Goal: Task Accomplishment & Management: Complete application form

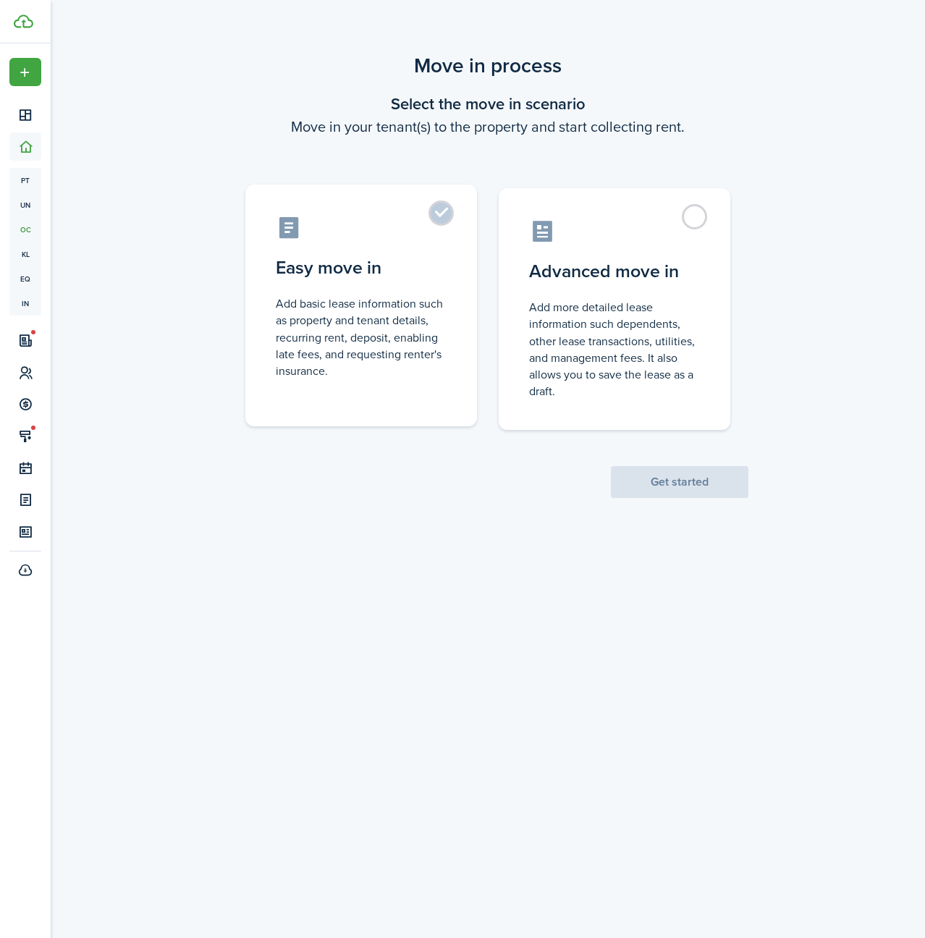
click at [442, 209] on label "Easy move in Add basic lease information such as property and tenant details, r…" at bounding box center [361, 306] width 232 height 242
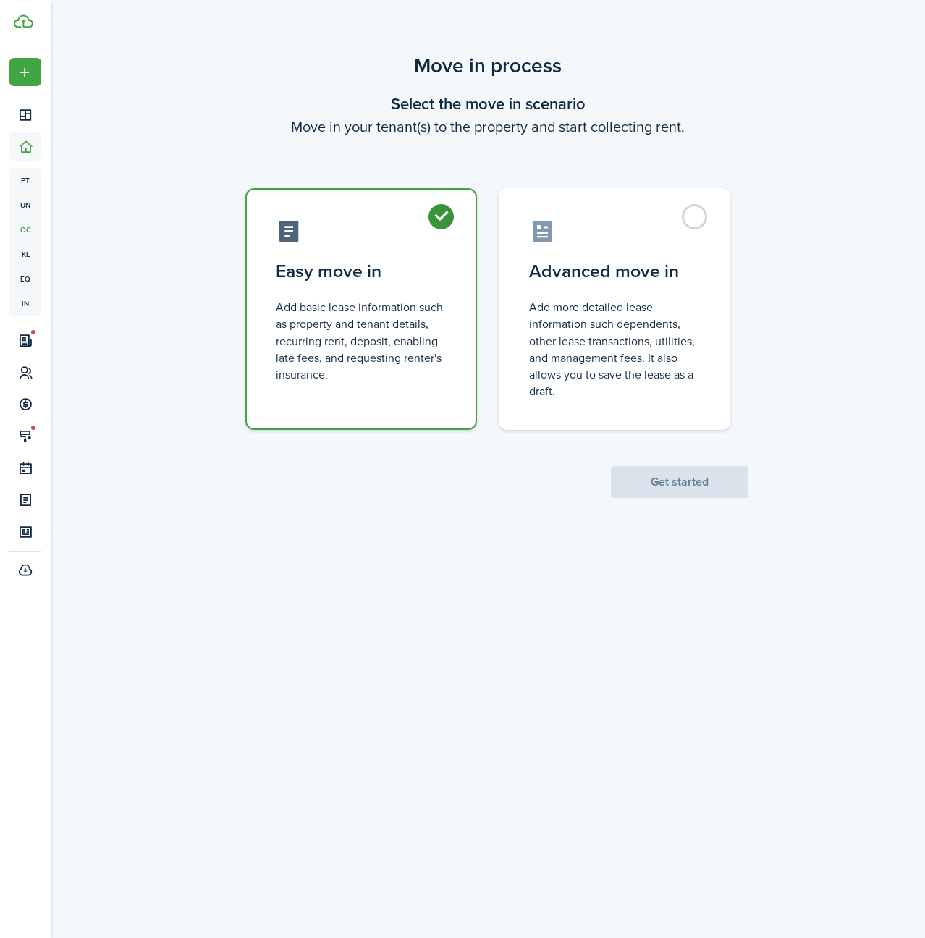
radio input "true"
click at [667, 476] on button "Get started" at bounding box center [680, 482] width 138 height 32
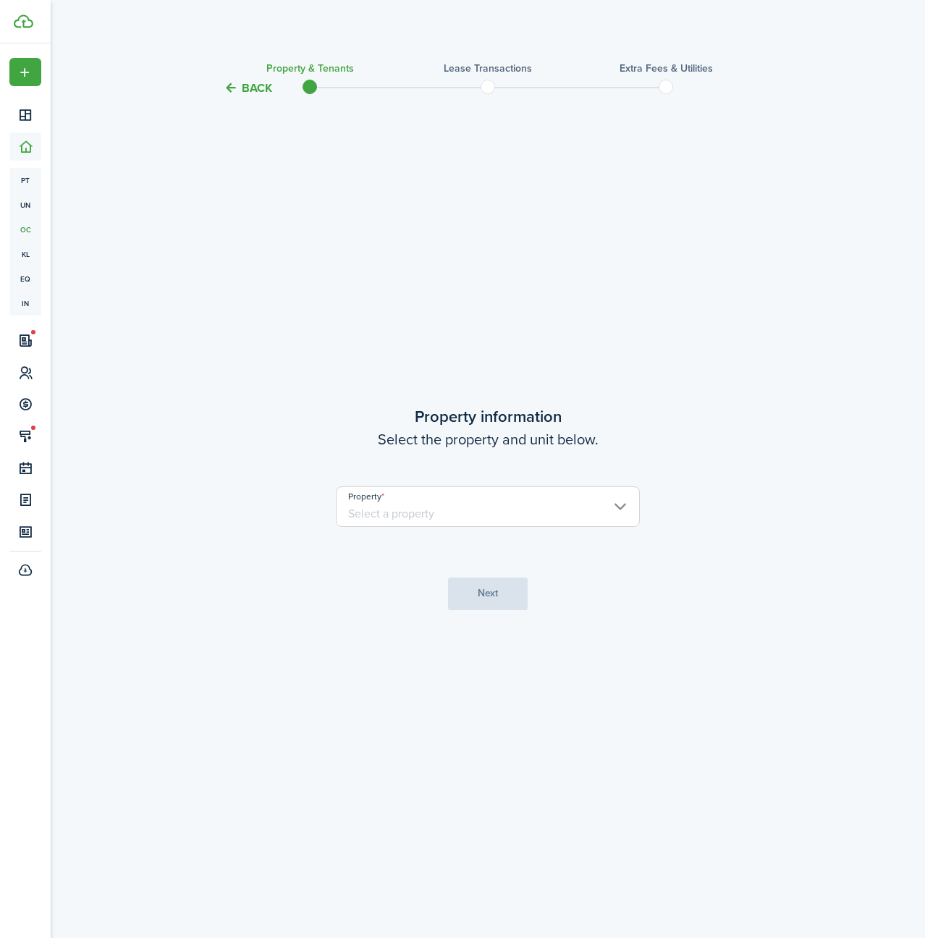
click at [470, 495] on input "Property" at bounding box center [488, 507] width 304 height 41
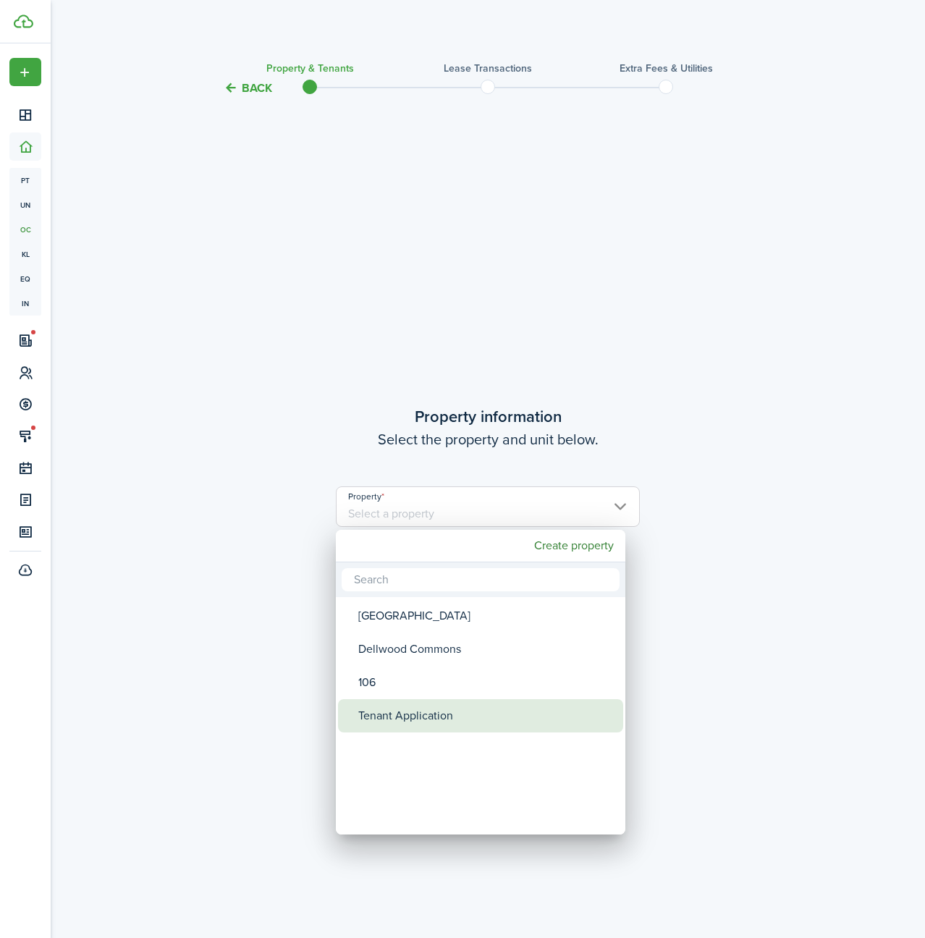
click at [421, 701] on div "Tenant Application" at bounding box center [486, 715] width 256 height 33
type input "Tenant Application"
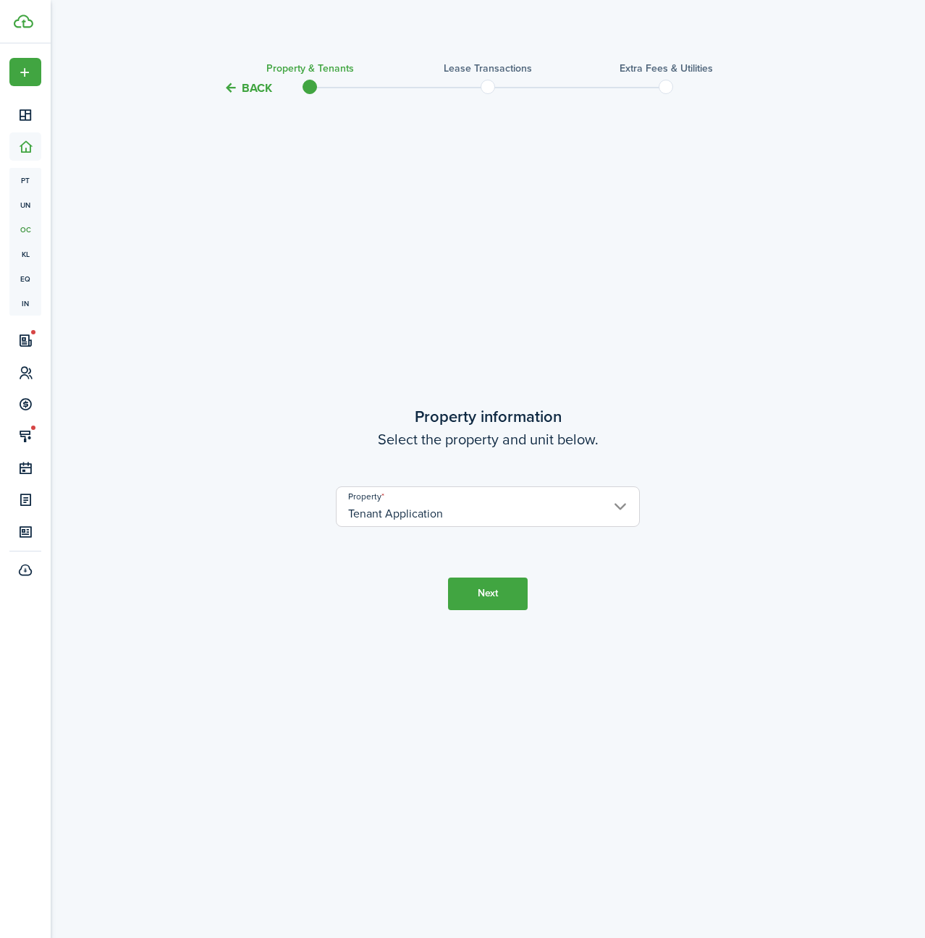
click at [479, 599] on button "Next" at bounding box center [488, 594] width 80 height 33
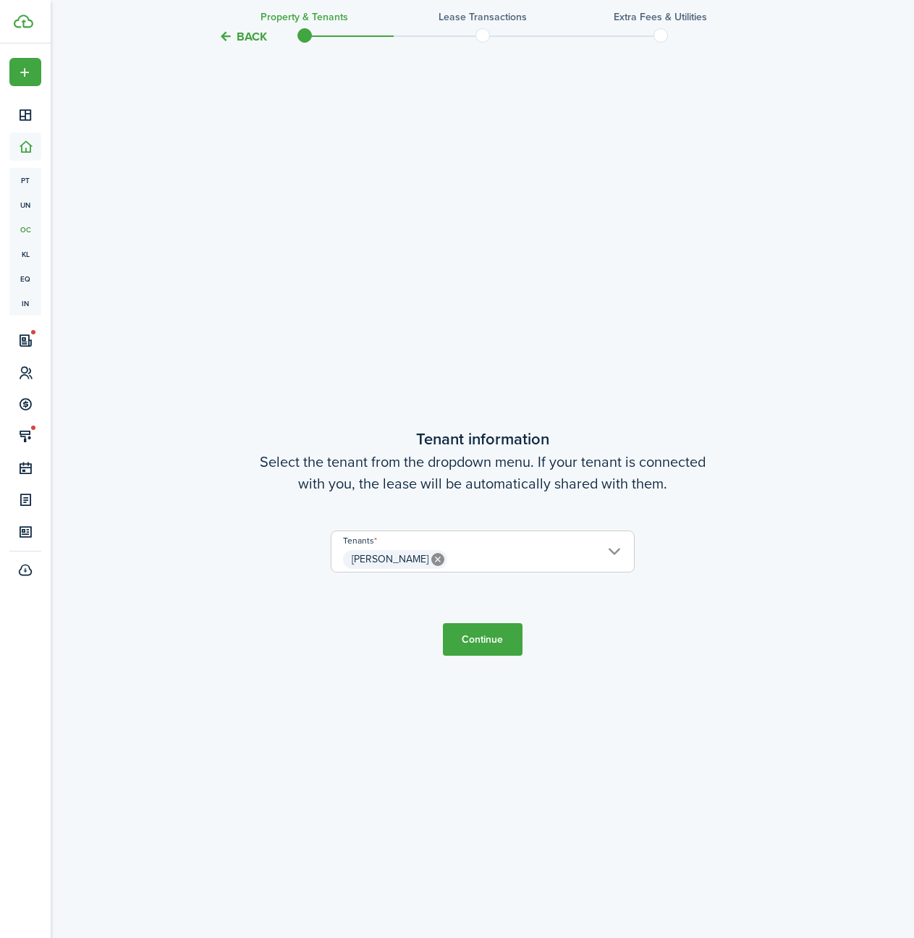
scroll to position [841, 0]
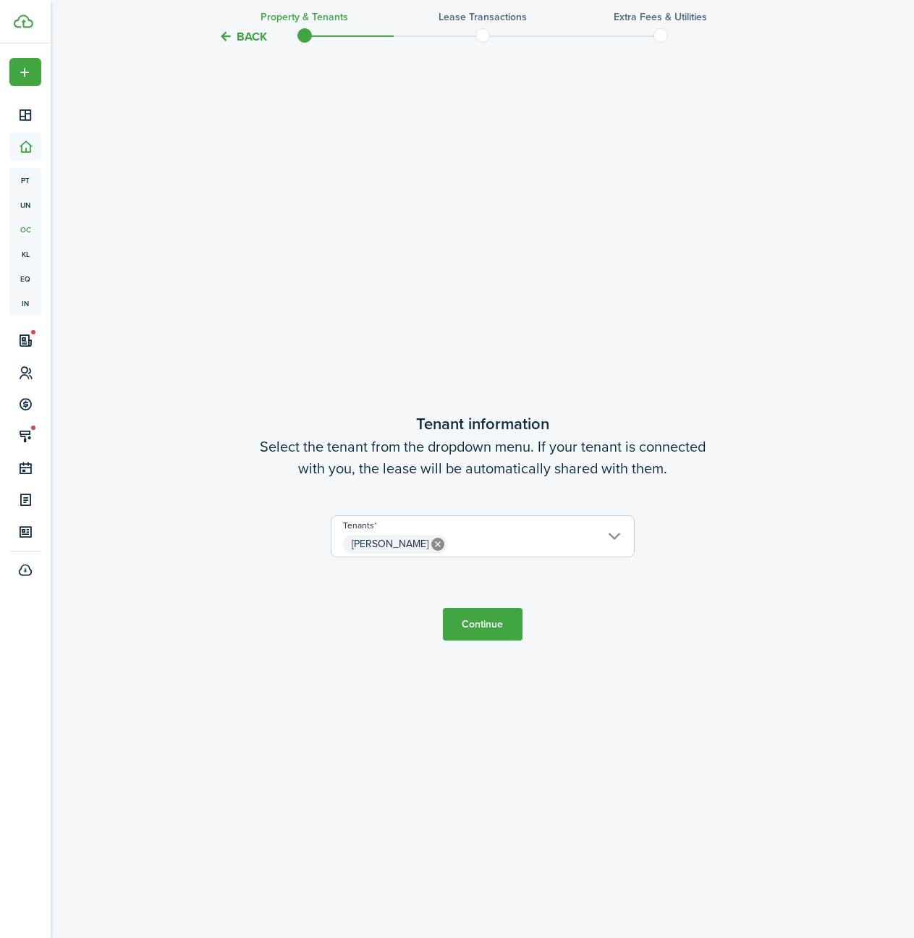
click at [476, 616] on button "Continue" at bounding box center [483, 624] width 80 height 33
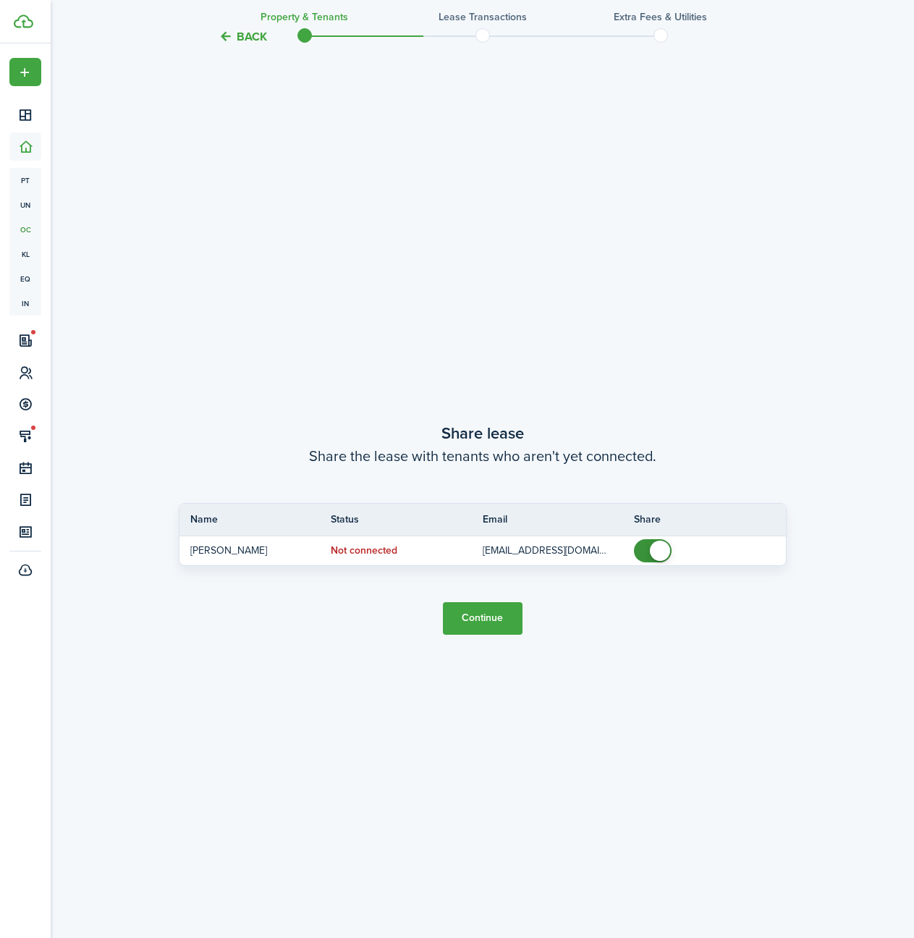
scroll to position [1780, 0]
click at [475, 617] on button "Continue" at bounding box center [483, 617] width 80 height 33
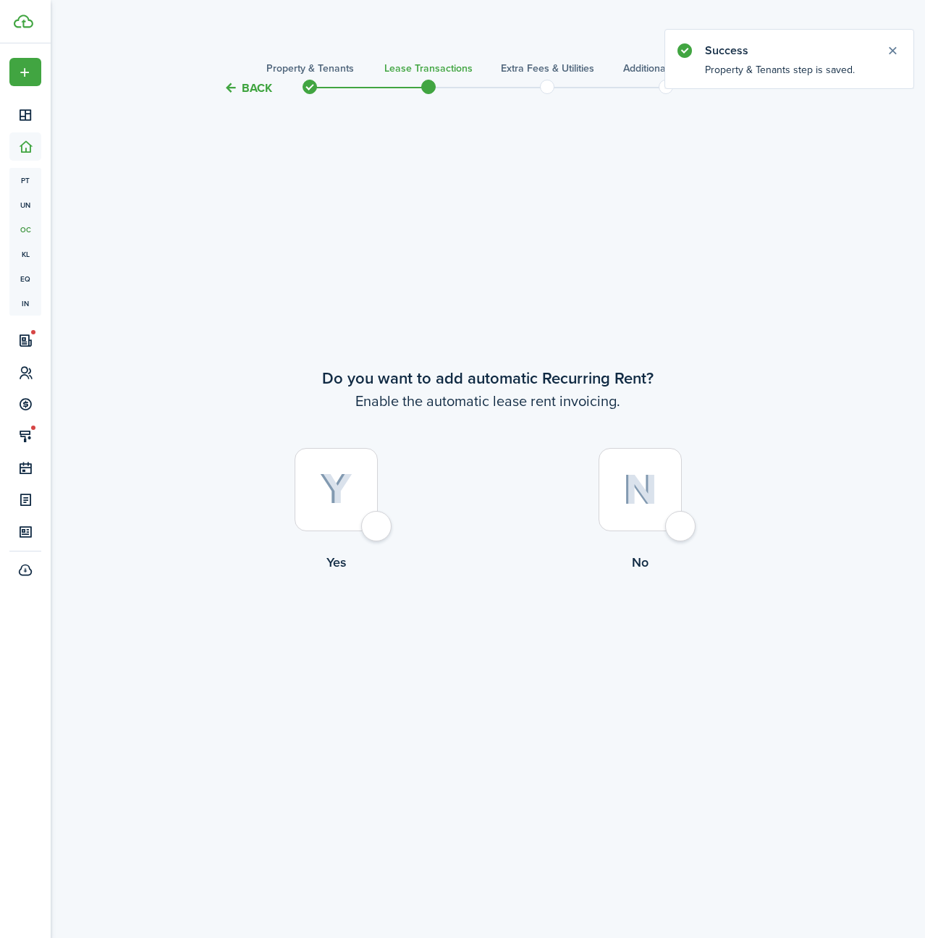
click at [682, 527] on div at bounding box center [640, 489] width 83 height 83
radio input "true"
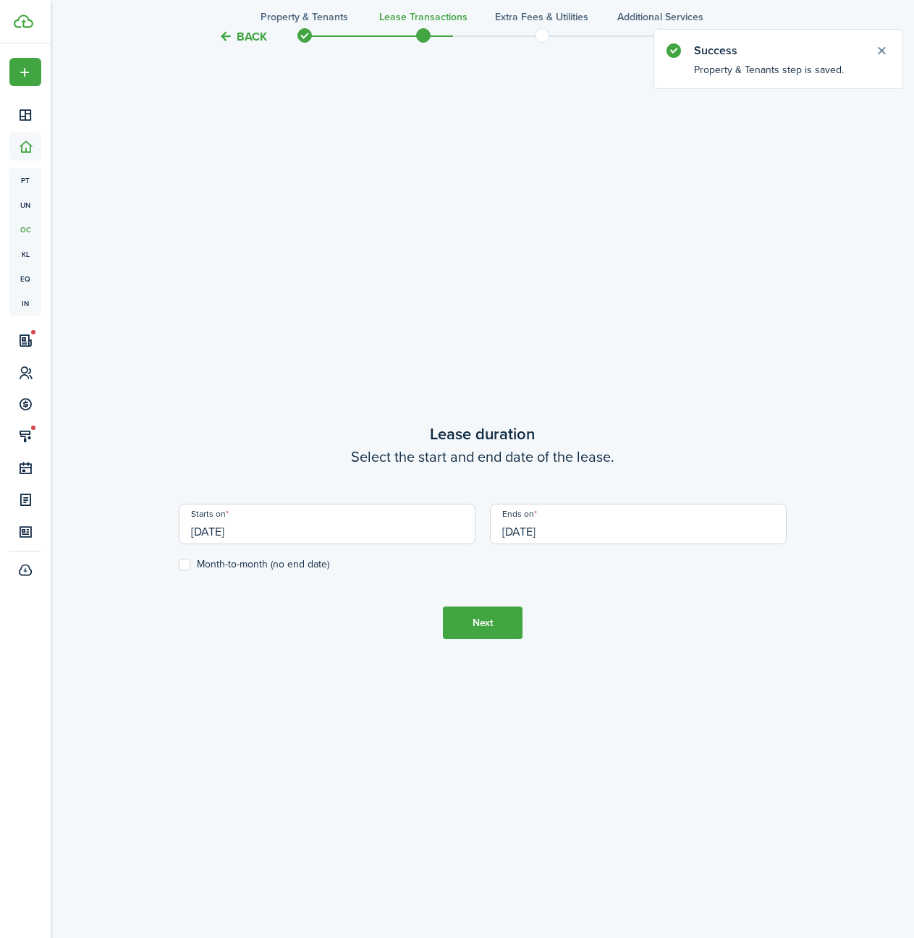
scroll to position [841, 0]
click at [571, 529] on input "[DATE]" at bounding box center [638, 520] width 297 height 41
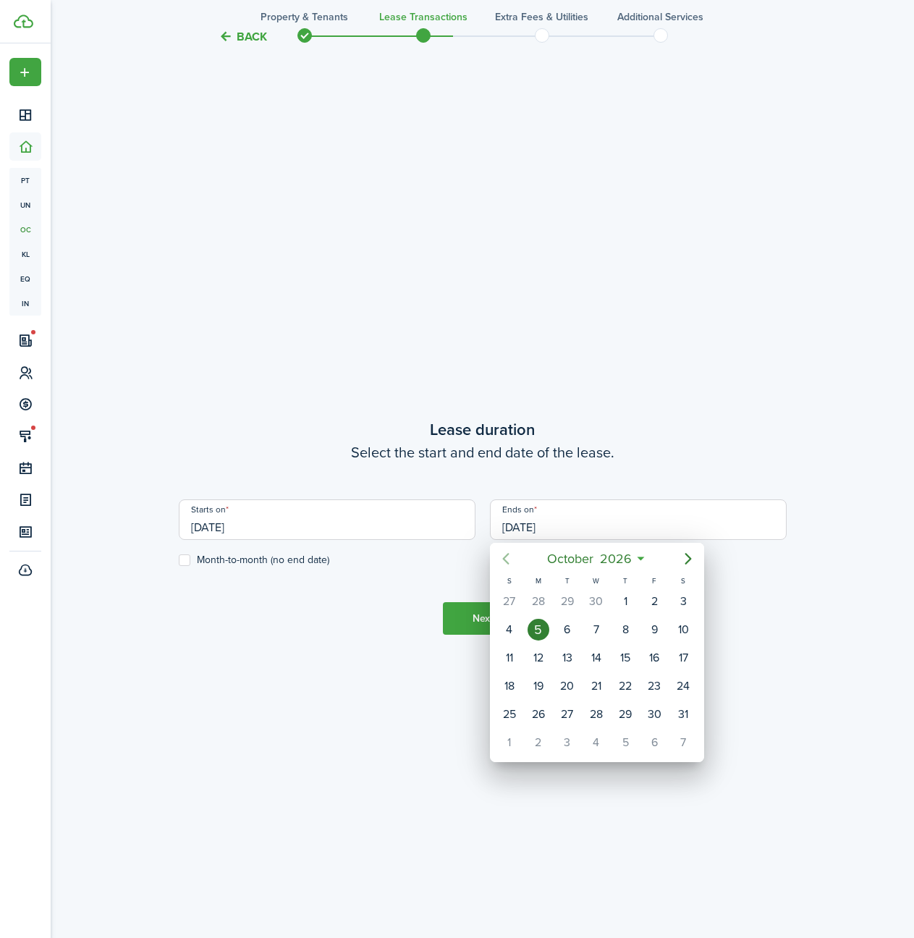
click at [509, 560] on icon "Previous page" at bounding box center [505, 558] width 17 height 17
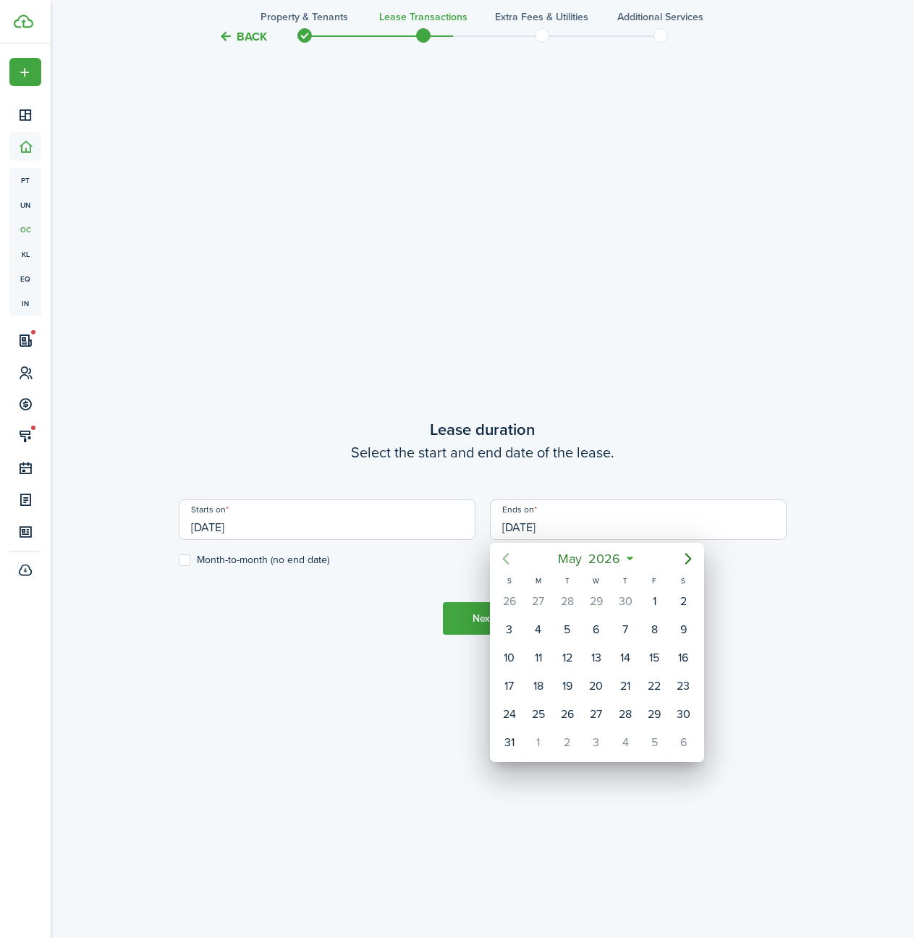
click at [509, 560] on icon "Previous page" at bounding box center [505, 558] width 17 height 17
click at [509, 559] on icon "Previous page" at bounding box center [505, 558] width 17 height 17
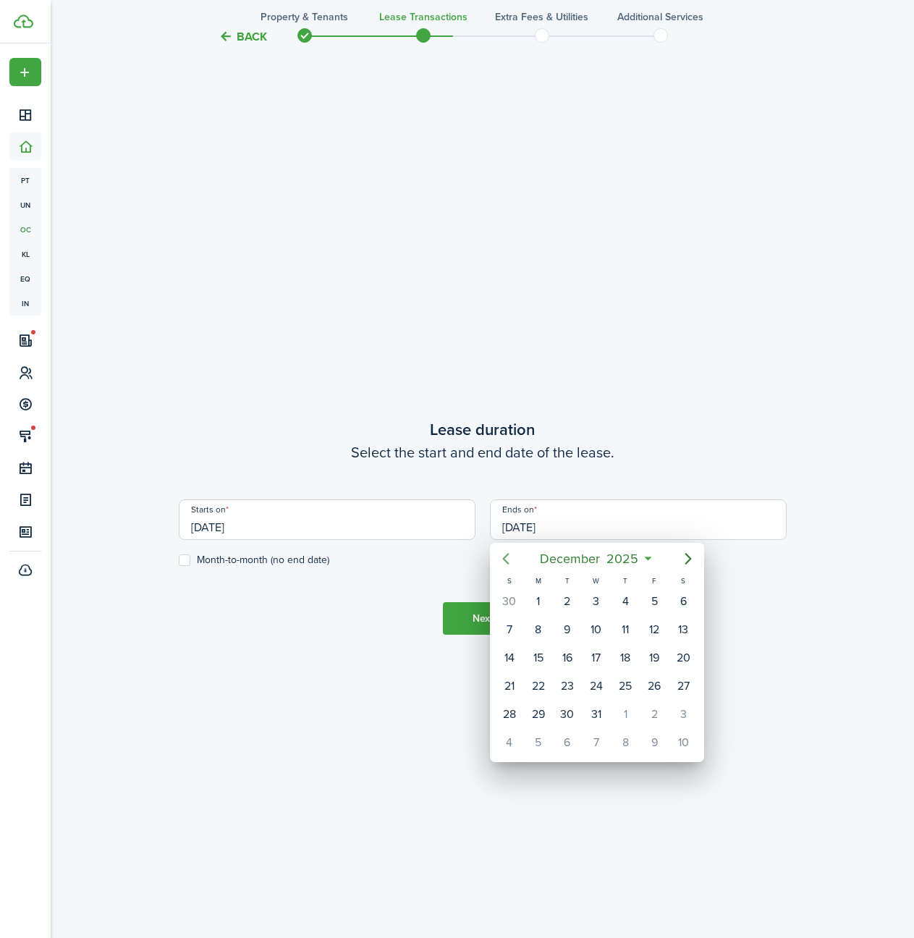
click at [509, 559] on icon "Previous page" at bounding box center [505, 558] width 17 height 17
click at [631, 685] on div "23" at bounding box center [626, 687] width 22 height 22
type input "[DATE]"
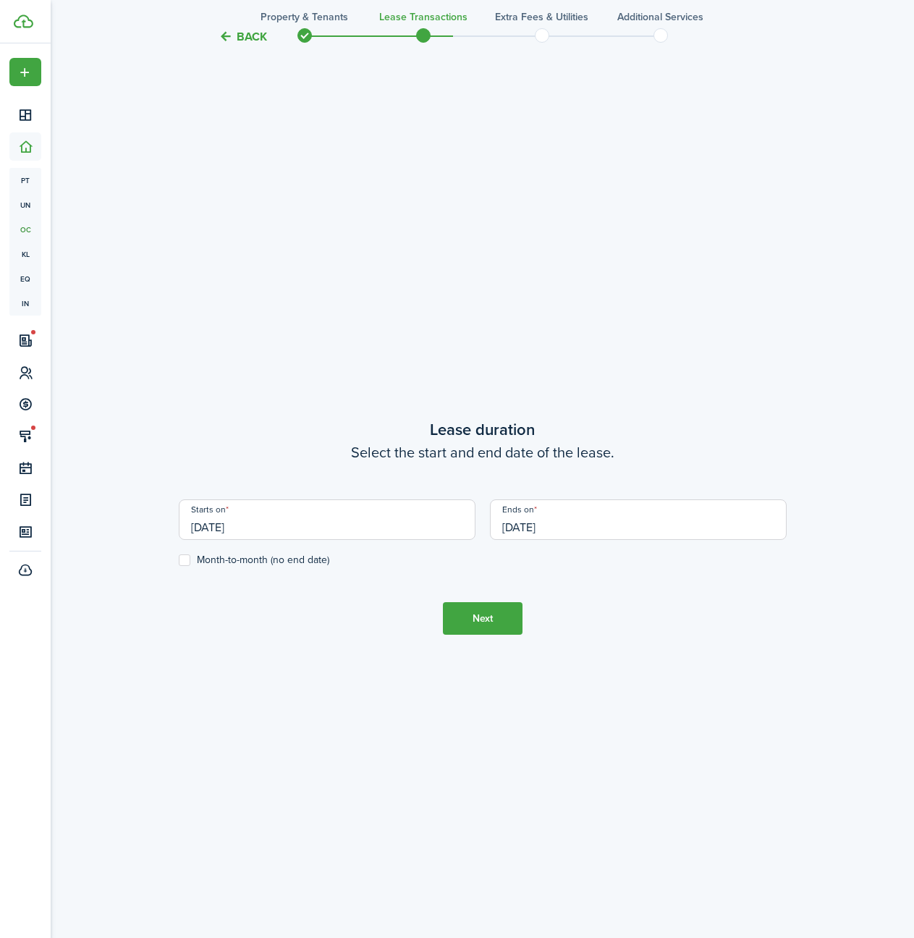
click at [460, 614] on button "Next" at bounding box center [483, 618] width 80 height 33
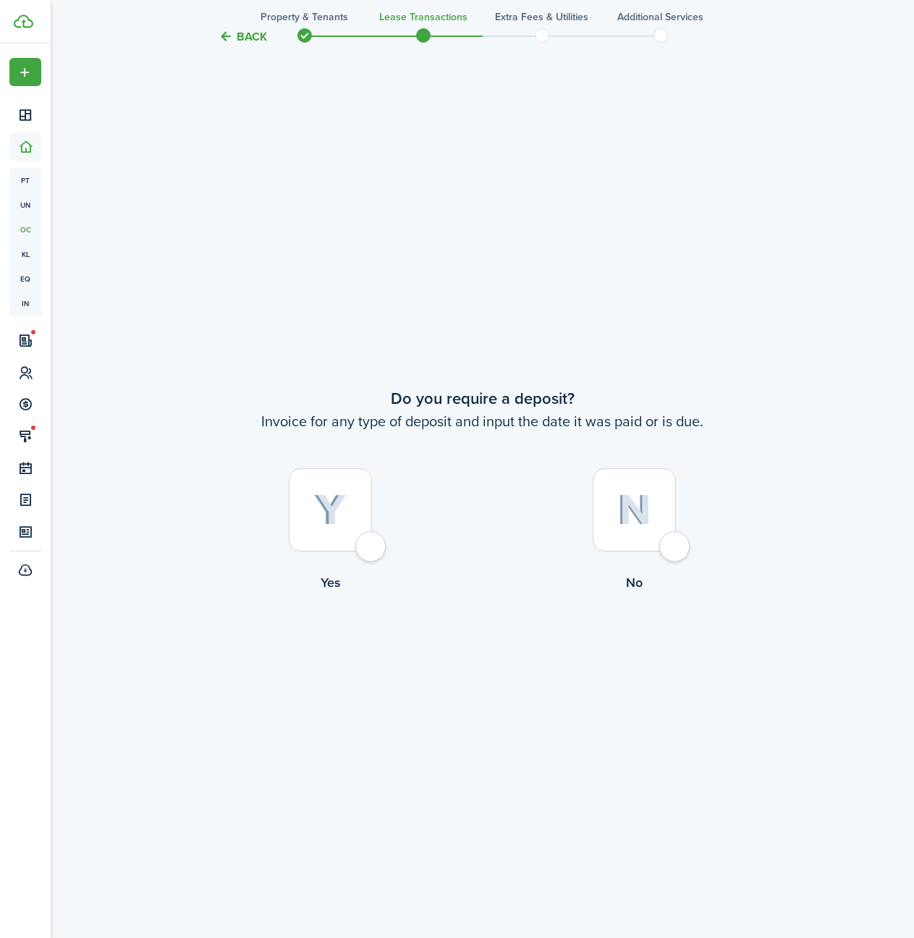
scroll to position [1780, 0]
click at [660, 550] on div at bounding box center [634, 508] width 83 height 83
radio input "true"
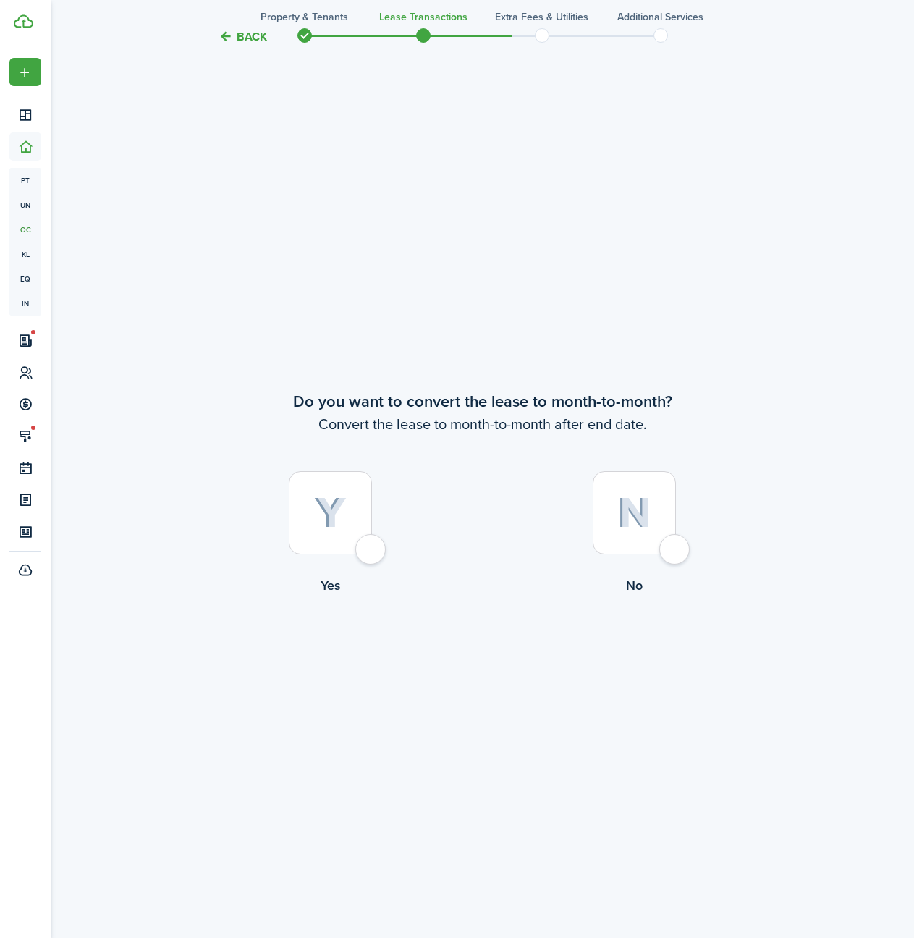
scroll to position [2718, 0]
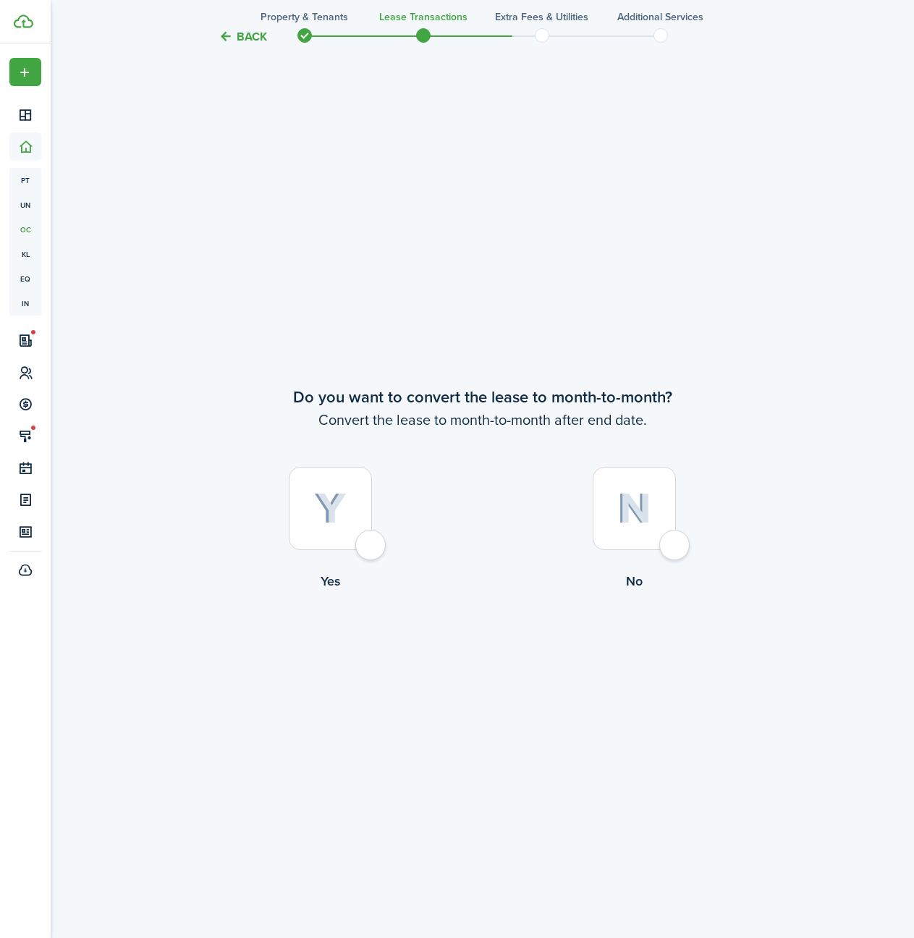
click at [666, 550] on div at bounding box center [634, 508] width 83 height 83
radio input "true"
click at [487, 655] on button "Continue" at bounding box center [483, 651] width 80 height 33
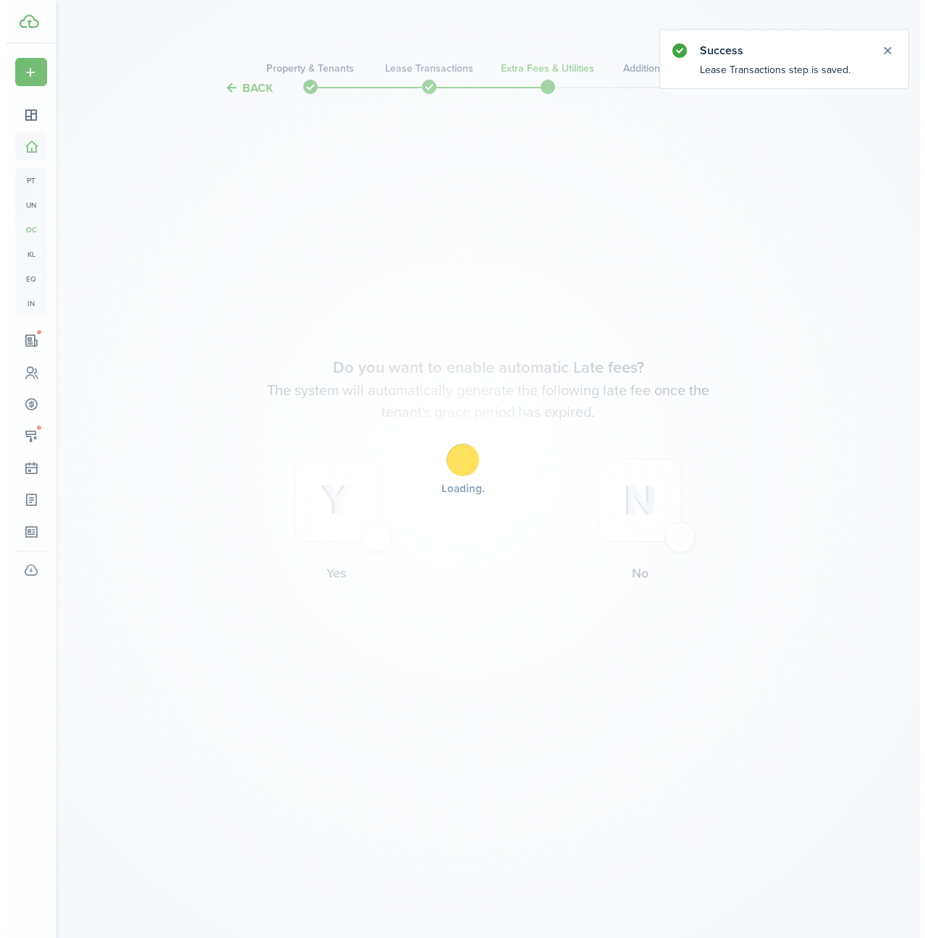
scroll to position [0, 0]
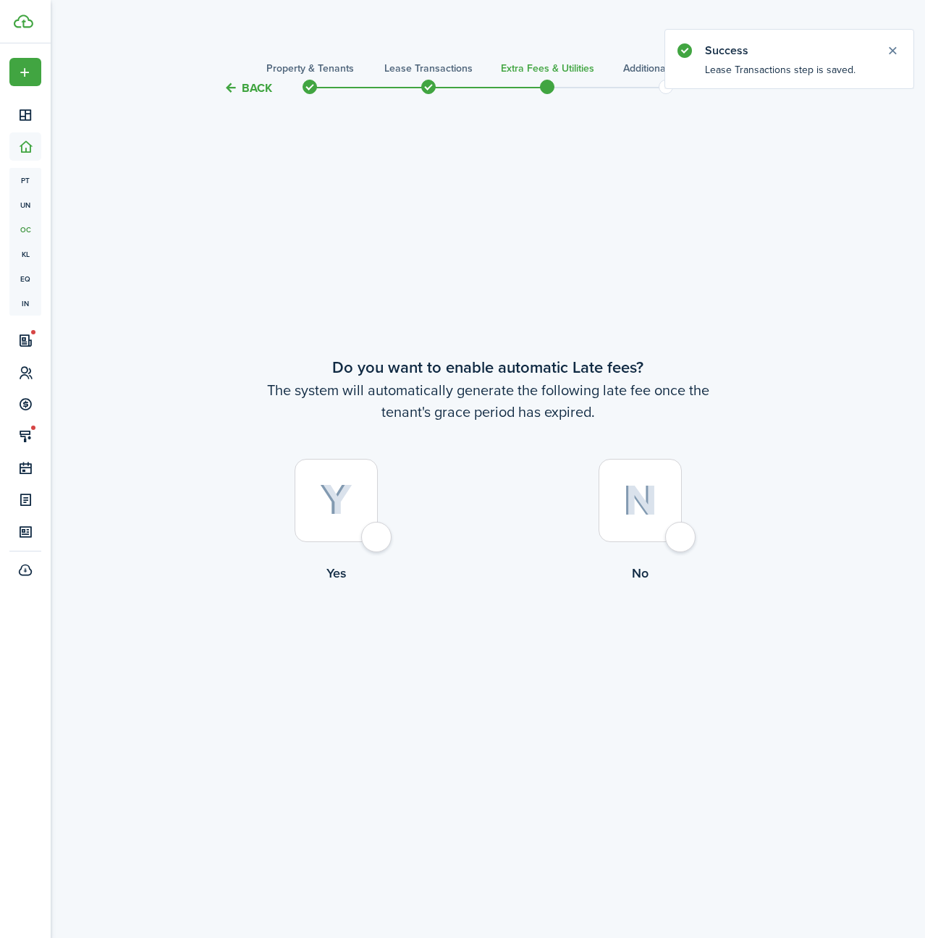
click at [674, 536] on div at bounding box center [640, 500] width 83 height 83
radio input "true"
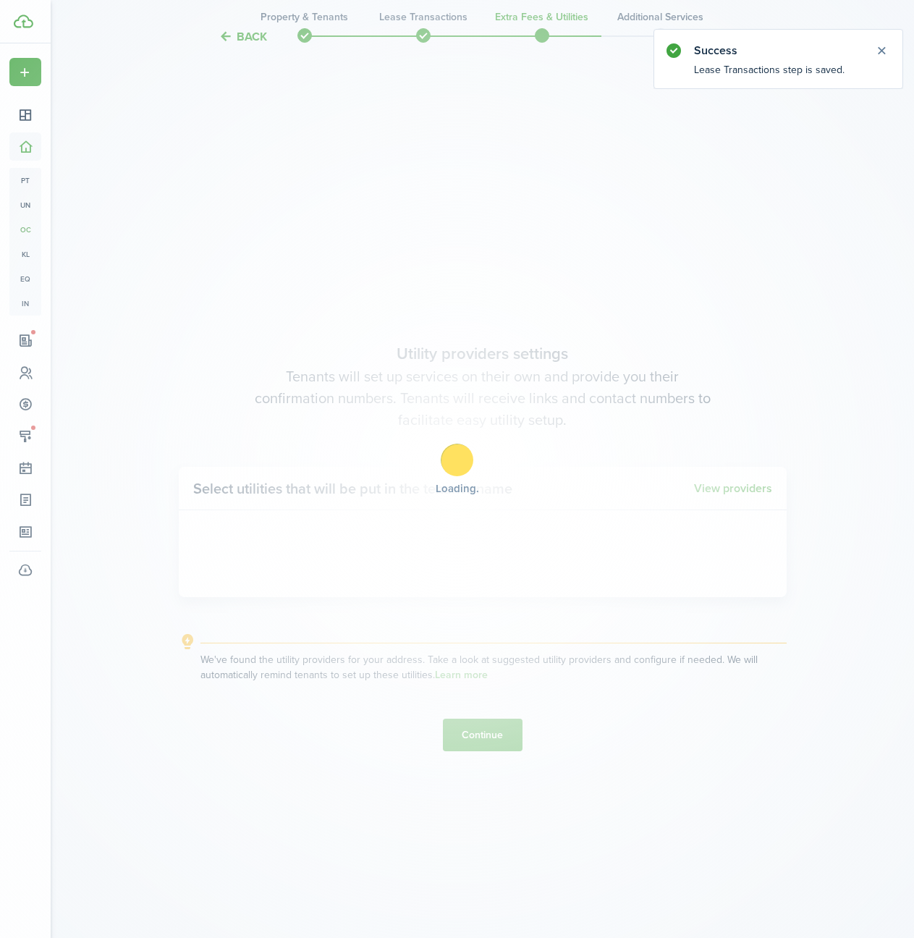
scroll to position [841, 0]
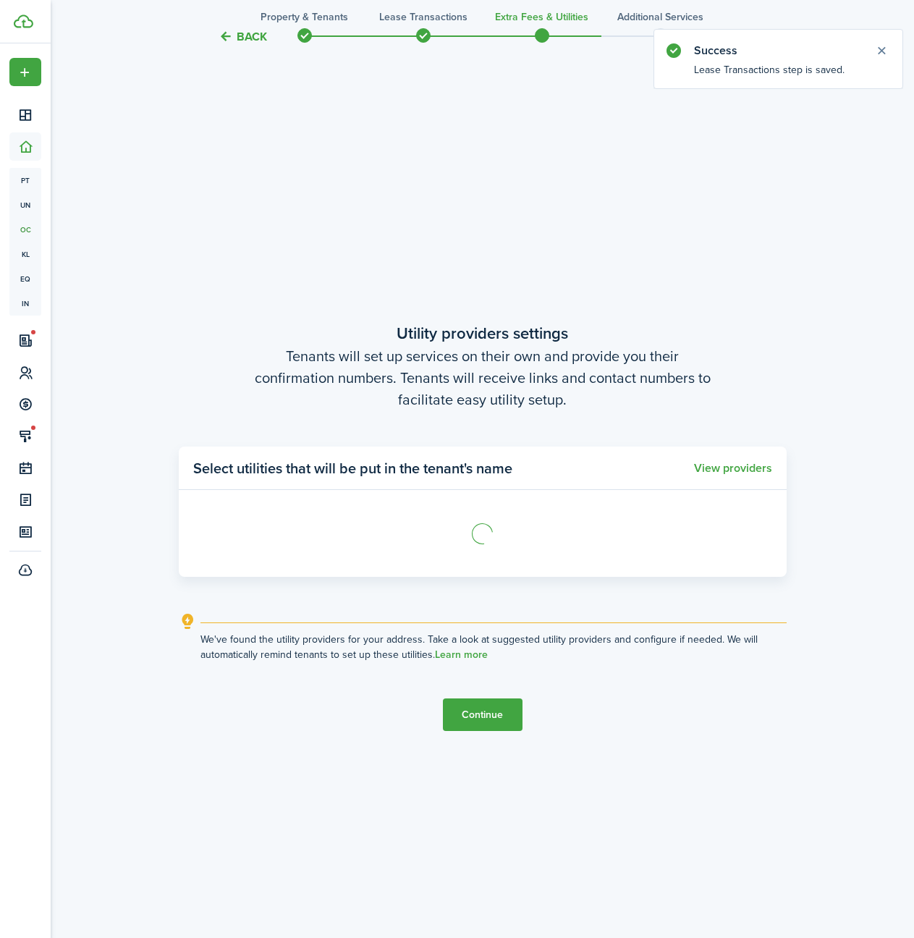
click at [482, 714] on button "Continue" at bounding box center [483, 715] width 80 height 33
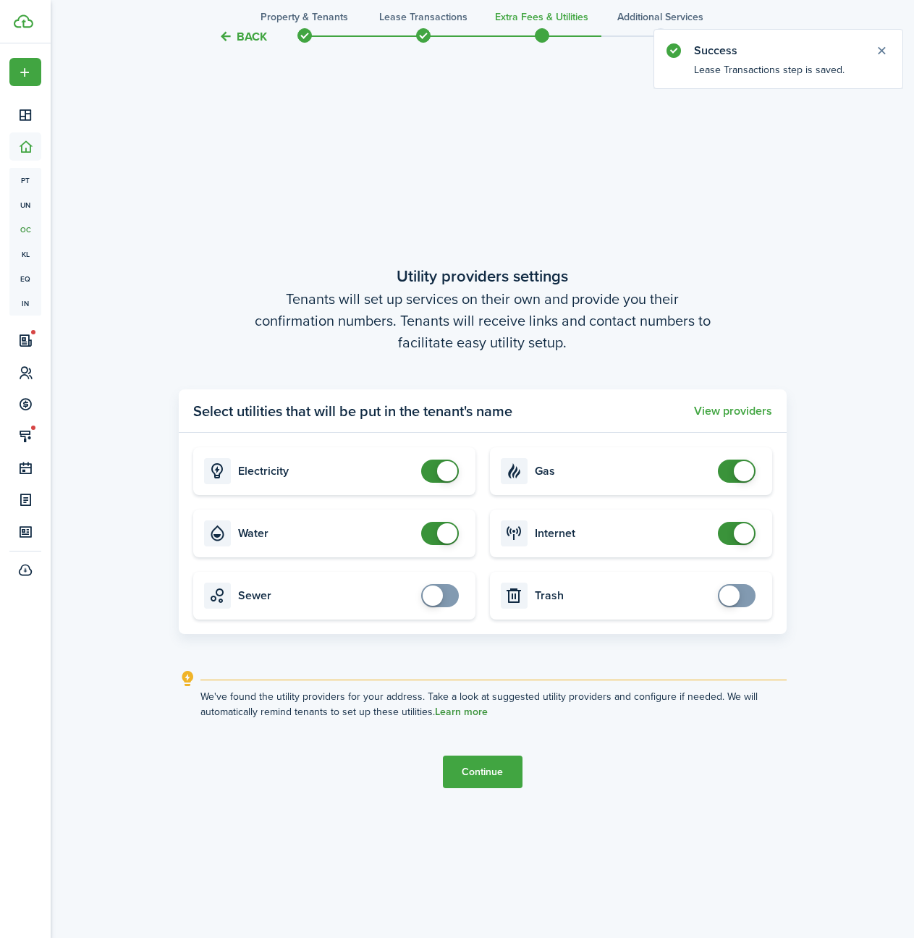
click at [482, 712] on link "Learn more" at bounding box center [461, 713] width 53 height 12
click at [478, 776] on button "Continue" at bounding box center [483, 772] width 80 height 33
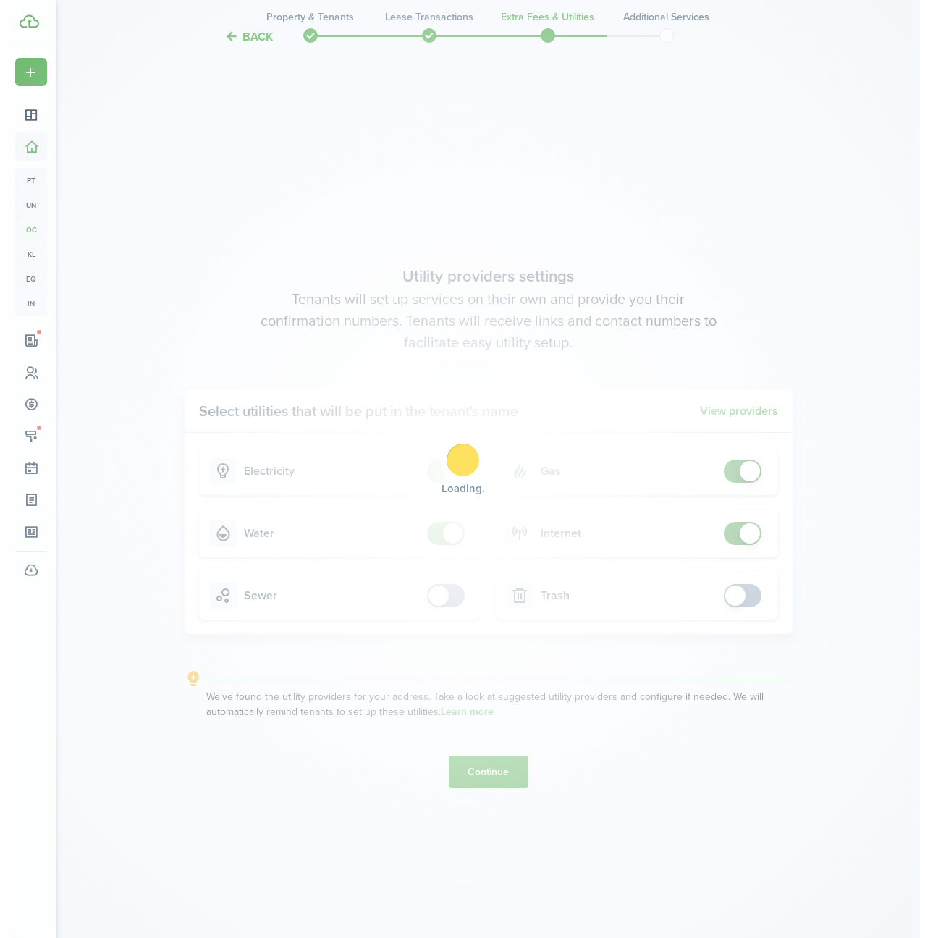
scroll to position [0, 0]
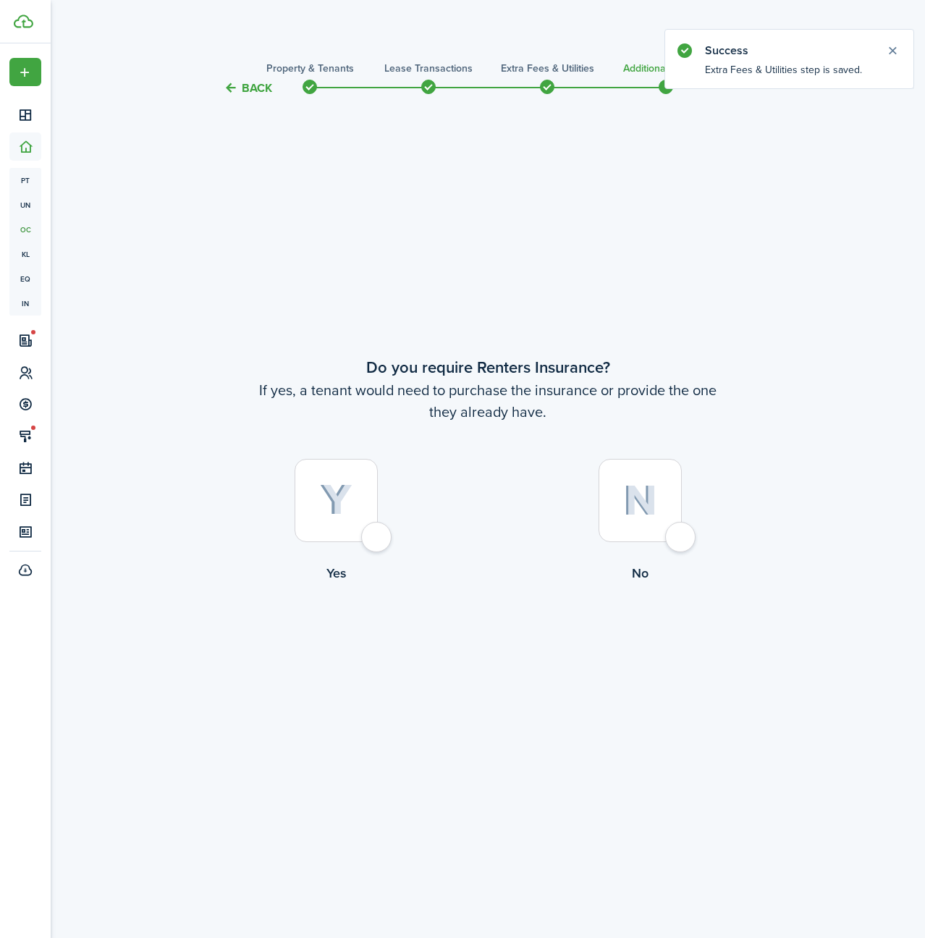
click at [682, 539] on div at bounding box center [640, 500] width 83 height 83
radio input "true"
click at [497, 644] on button "Complete move in" at bounding box center [488, 642] width 106 height 33
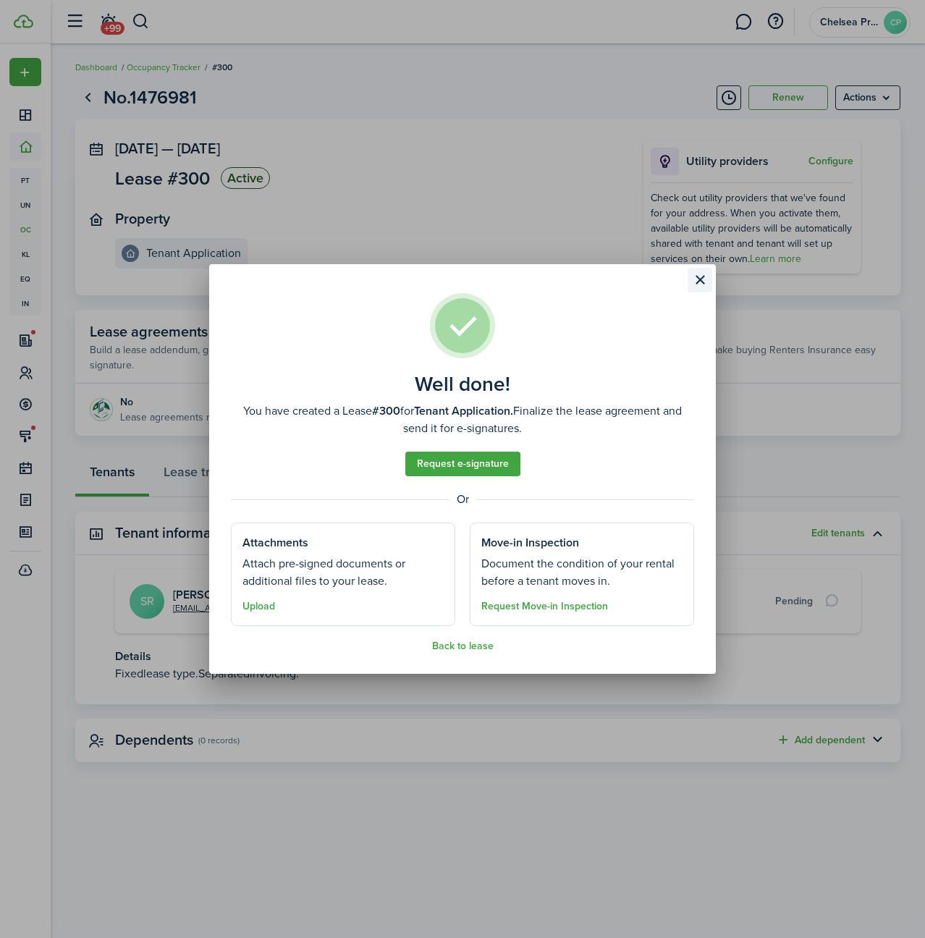
click at [701, 284] on button "Close modal" at bounding box center [700, 280] width 25 height 25
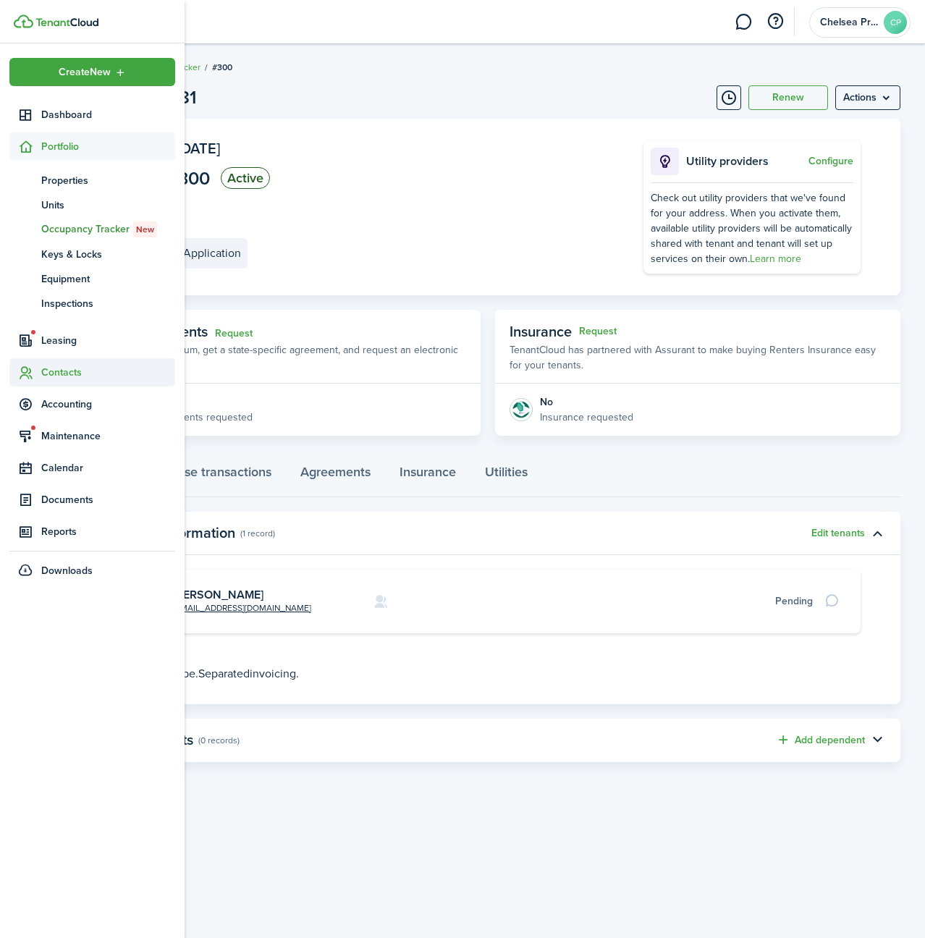
click at [62, 371] on span "Contacts" at bounding box center [108, 372] width 134 height 15
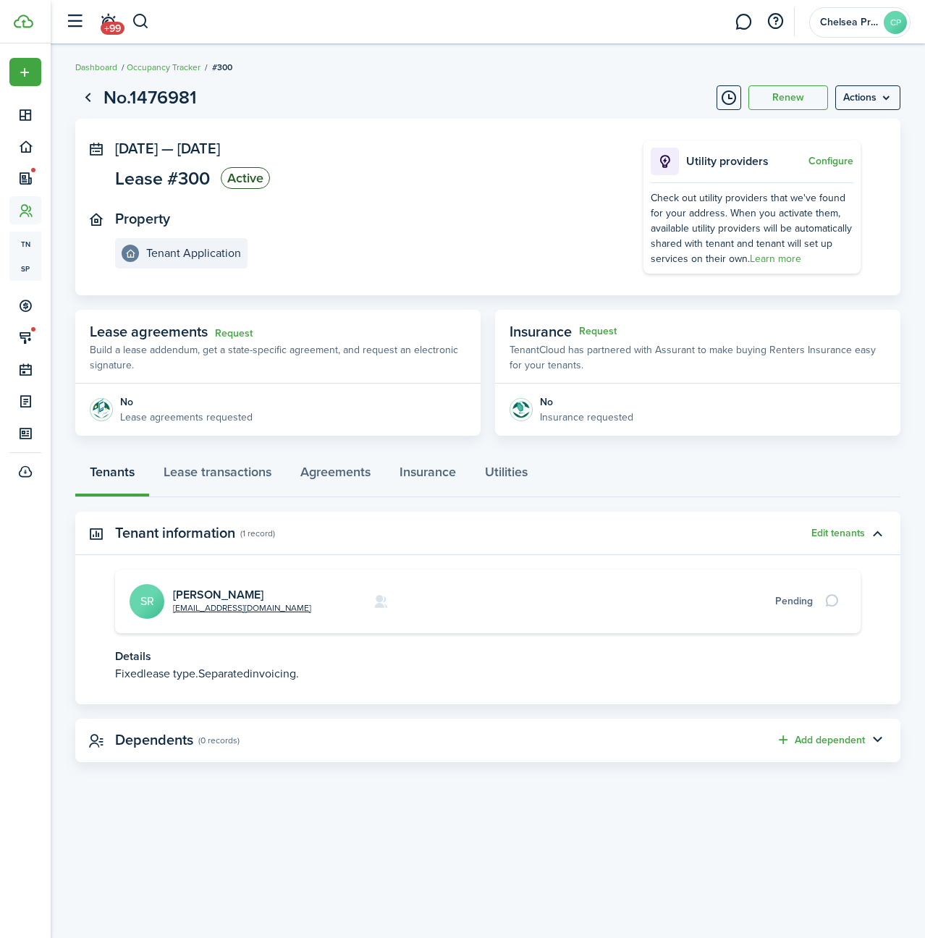
click at [365, 253] on panel-main-section "Property Tenant Application" at bounding box center [357, 240] width 485 height 58
click at [228, 591] on link "[PERSON_NAME]" at bounding box center [218, 594] width 91 height 17
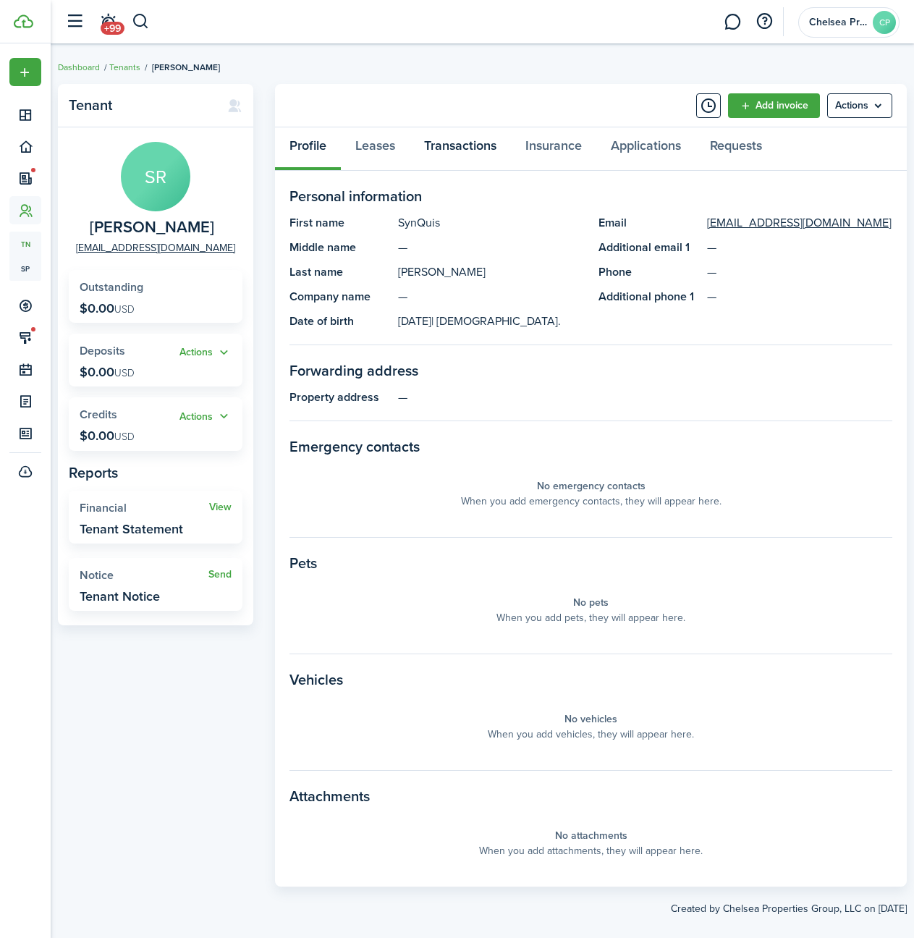
click at [454, 147] on link "Transactions" at bounding box center [460, 148] width 101 height 43
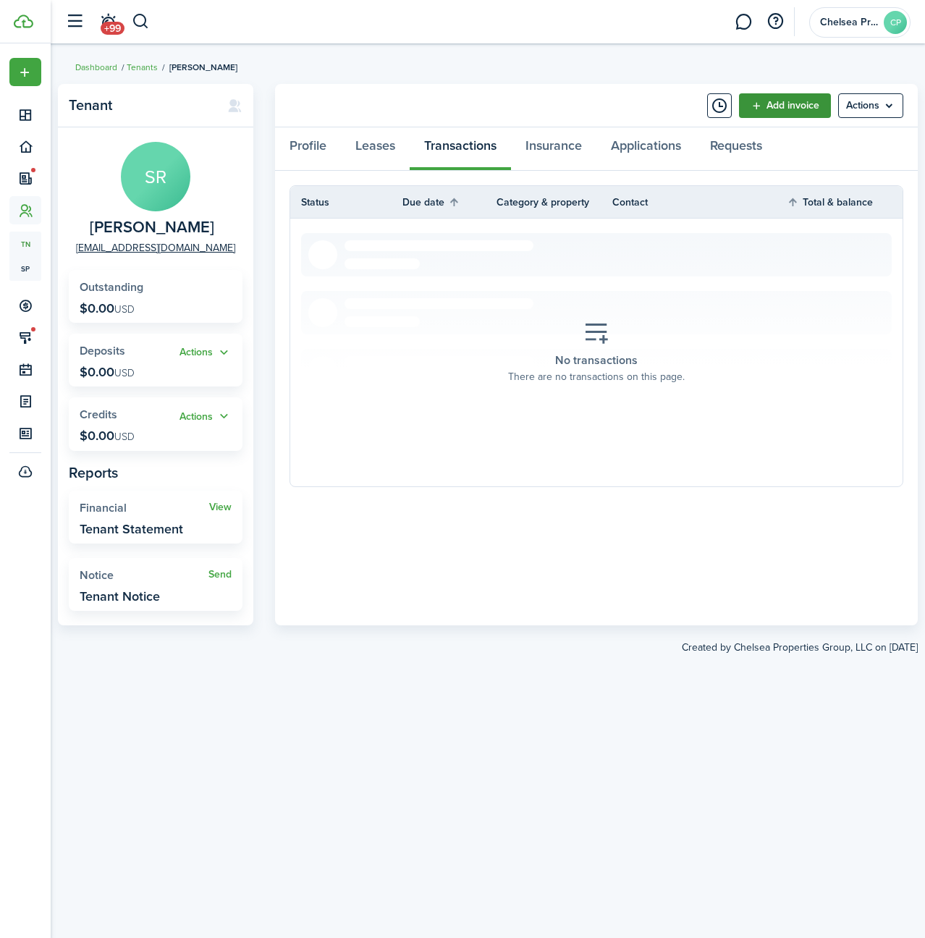
click at [788, 102] on link "Add invoice" at bounding box center [785, 105] width 92 height 25
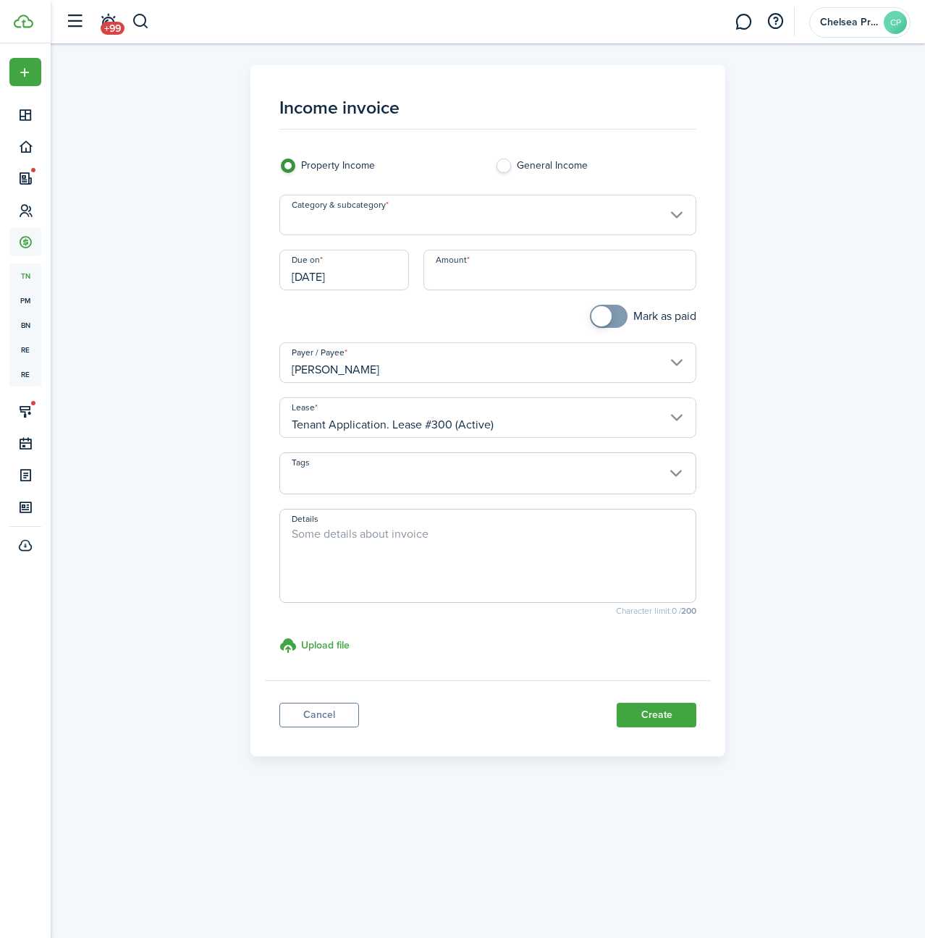
click at [522, 211] on input "Category & subcategory" at bounding box center [488, 215] width 418 height 41
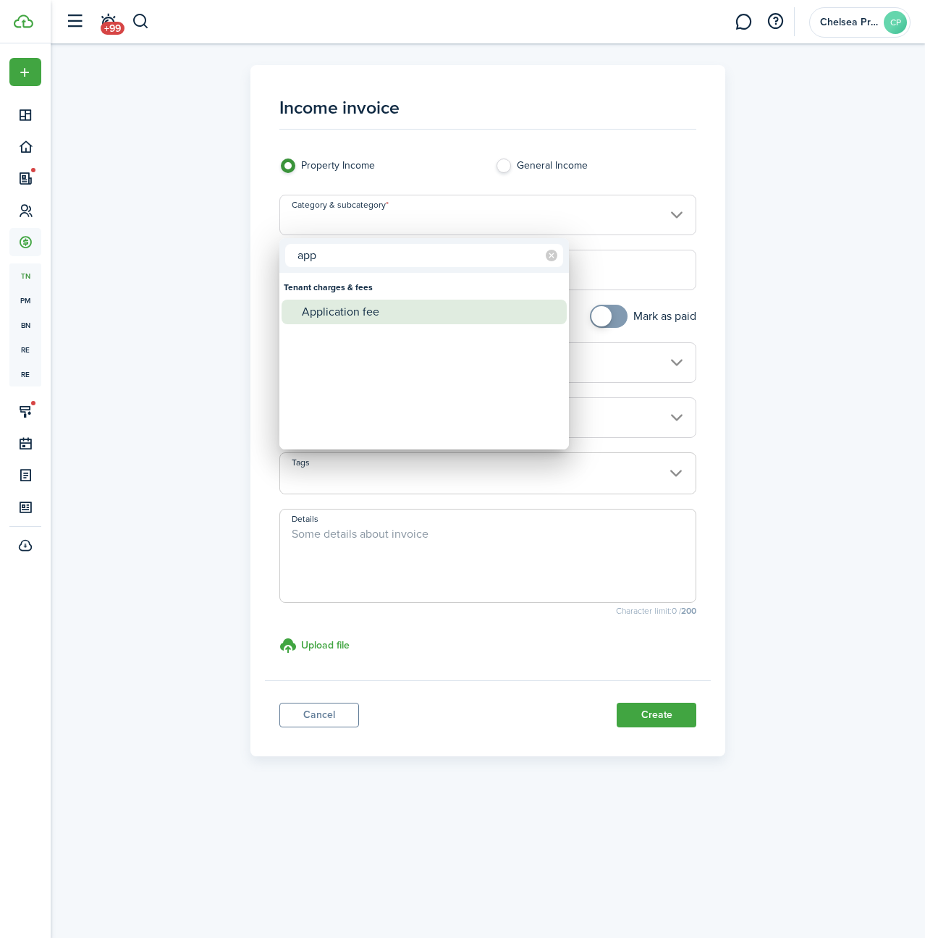
type input "app"
click at [383, 317] on div "Application fee" at bounding box center [430, 312] width 256 height 25
type input "Tenant charges & fees / Application fee"
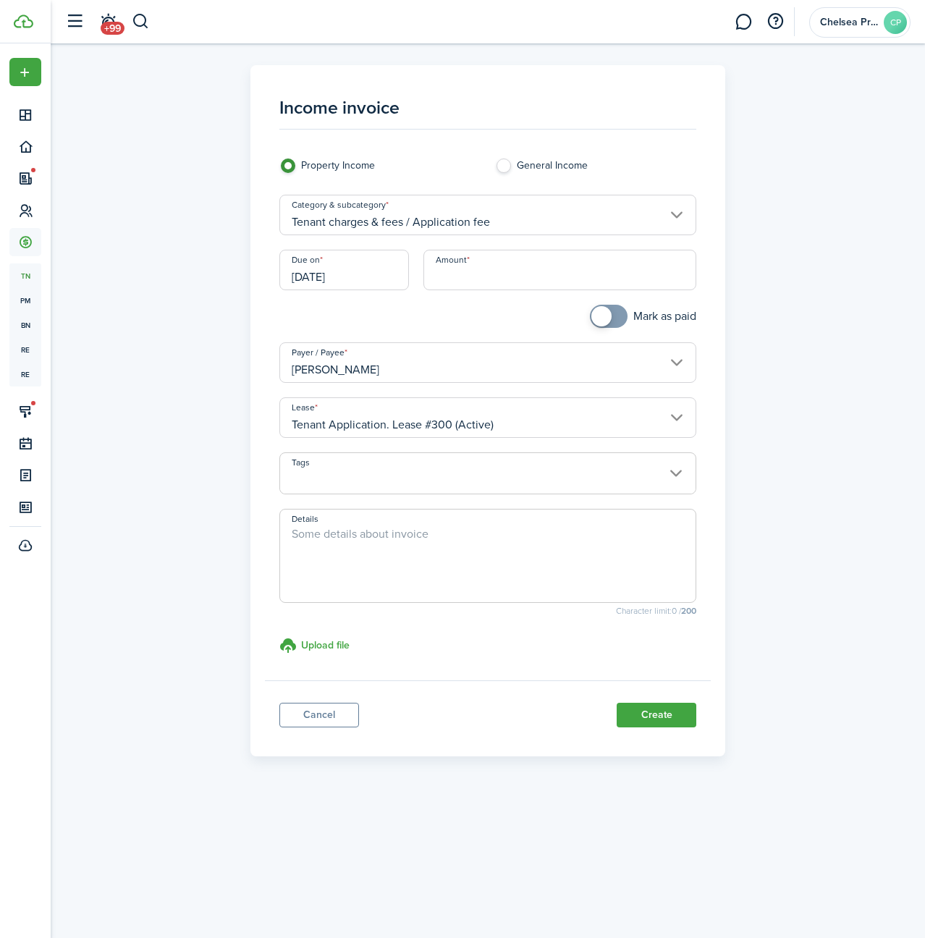
click at [471, 283] on input "Amount" at bounding box center [561, 270] width 274 height 41
type input "$50.00"
click at [501, 615] on small "Character limit: 0 / 200" at bounding box center [488, 611] width 418 height 9
click at [659, 710] on button "Create" at bounding box center [657, 715] width 80 height 25
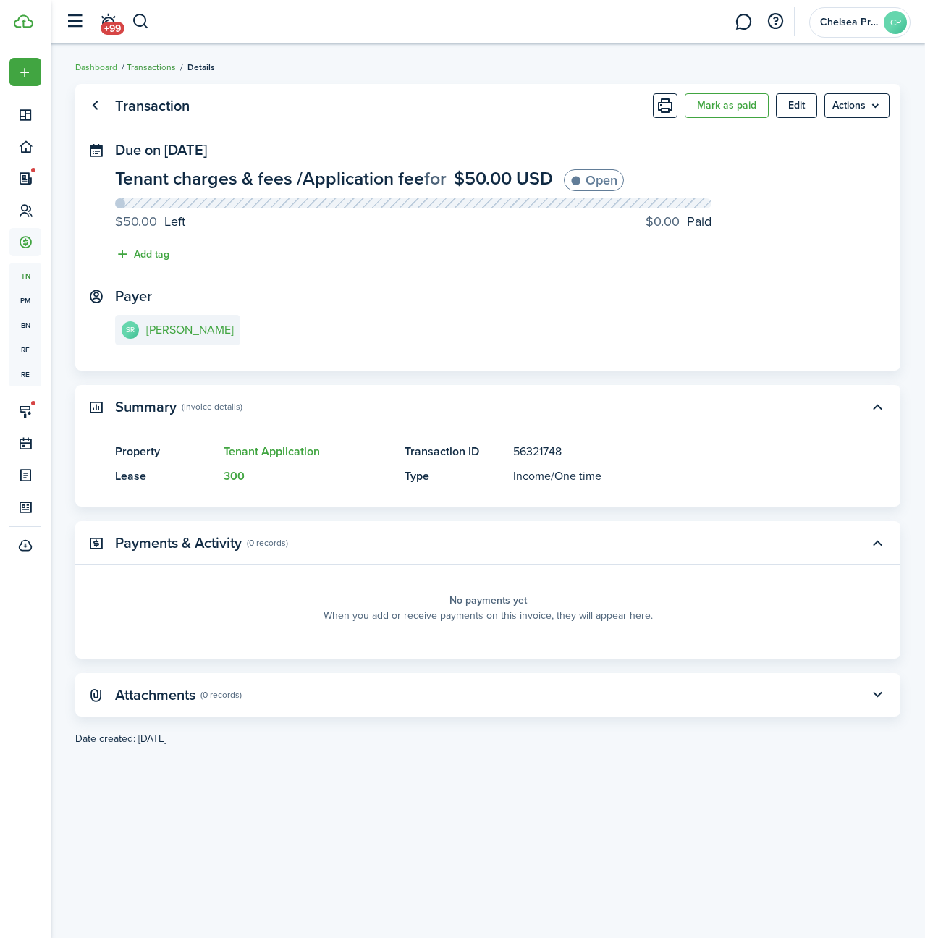
click at [168, 65] on link "Transactions" at bounding box center [151, 67] width 49 height 13
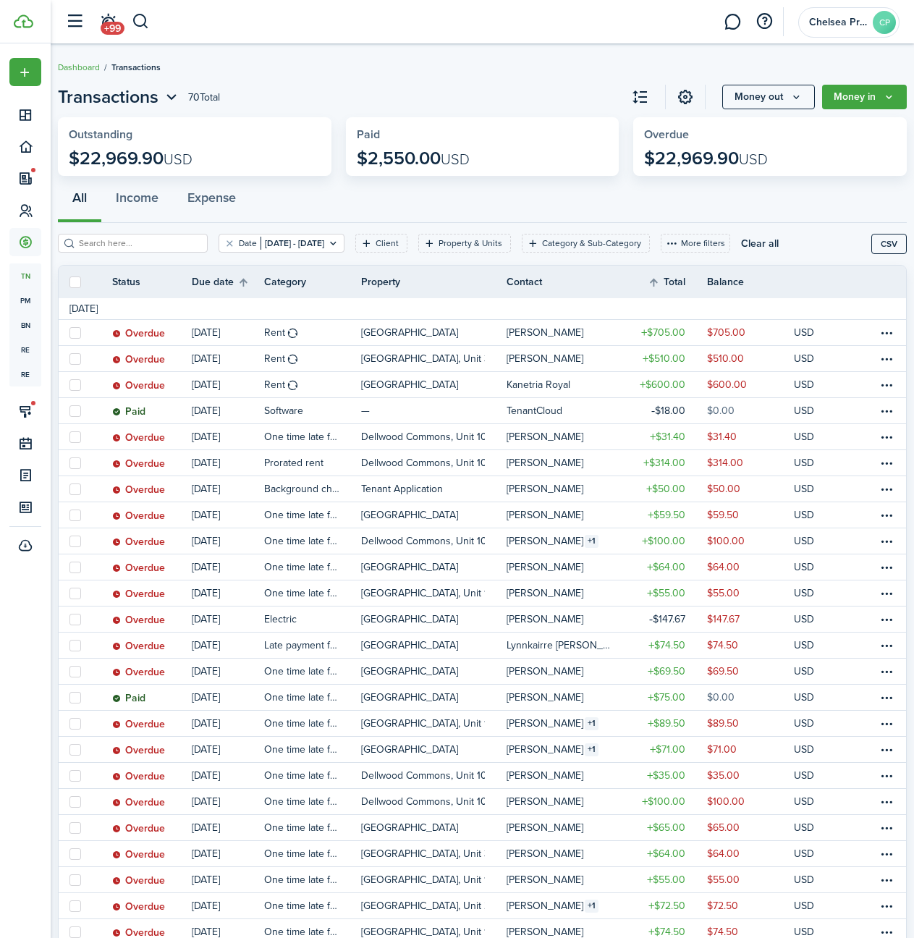
click at [779, 240] on button "Clear all" at bounding box center [760, 243] width 38 height 19
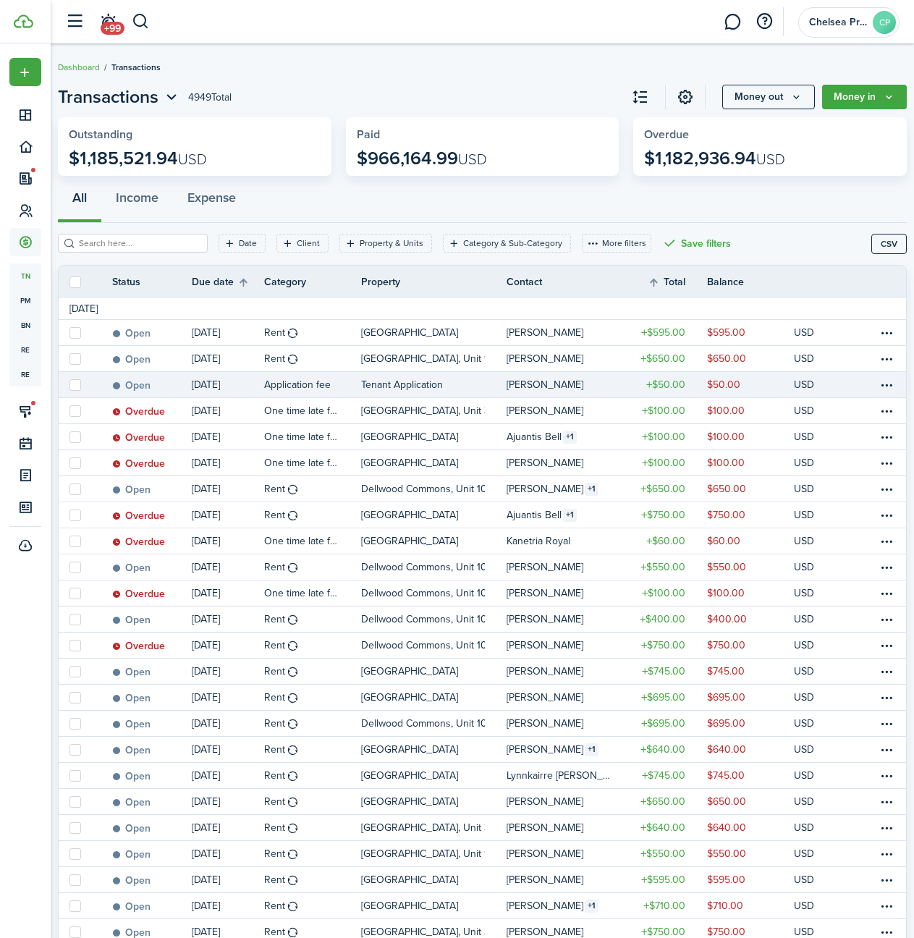
click at [507, 380] on table-profile-info-text "[PERSON_NAME]" at bounding box center [545, 385] width 77 height 12
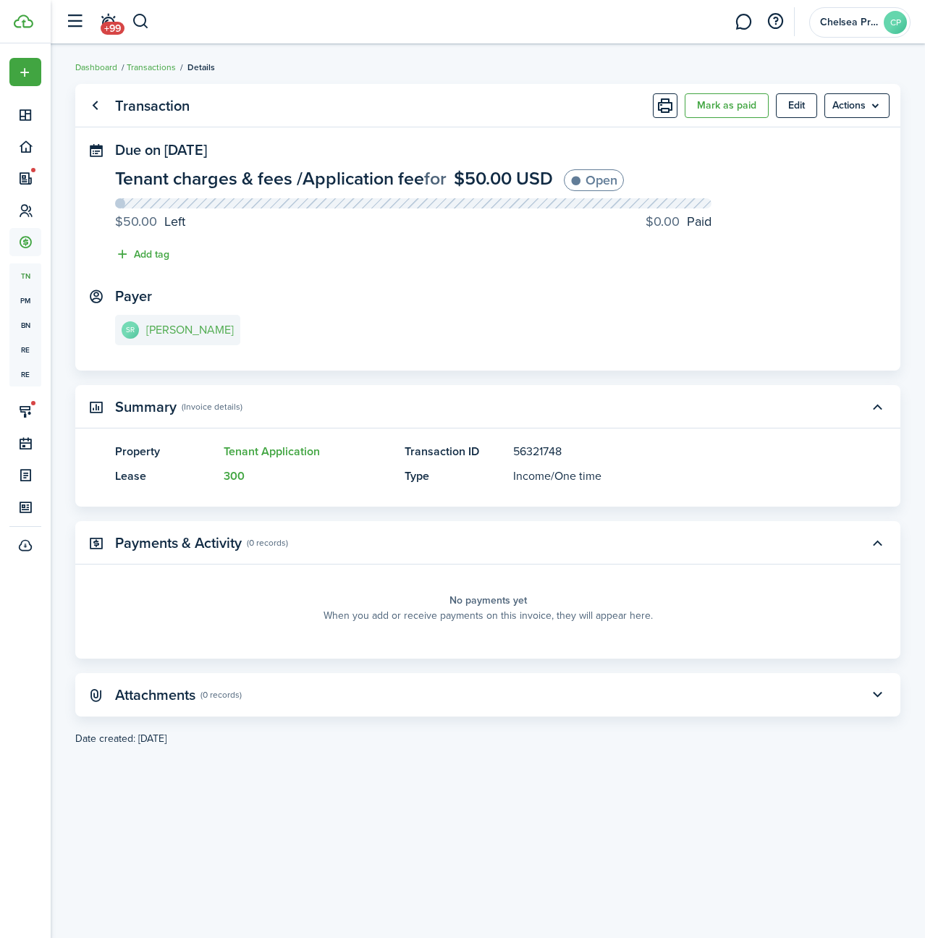
click at [177, 340] on link "SR [PERSON_NAME]" at bounding box center [177, 330] width 125 height 30
